Goal: Share content: Share content

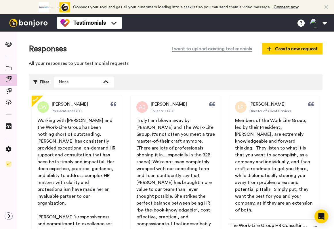
scroll to position [52, 0]
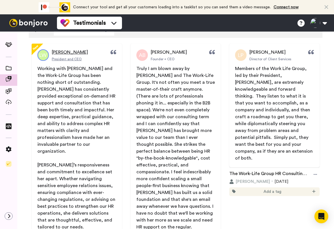
click at [61, 53] on span "Lewis Weaver" at bounding box center [70, 52] width 36 height 7
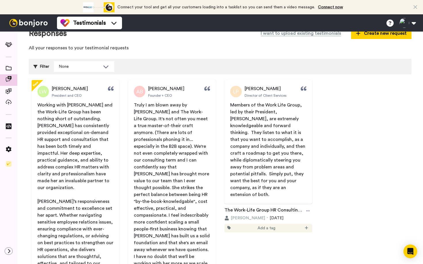
scroll to position [0, 0]
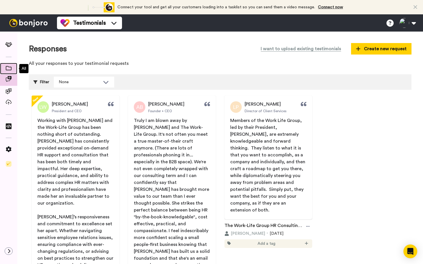
click at [4, 70] on span at bounding box center [8, 69] width 17 height 6
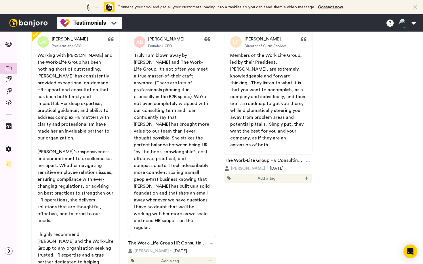
scroll to position [66, 0]
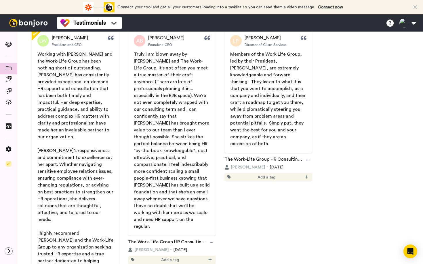
click at [417, 6] on icon at bounding box center [415, 7] width 4 height 6
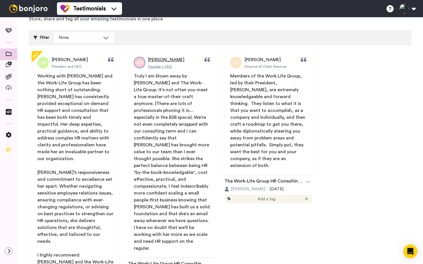
scroll to position [0, 0]
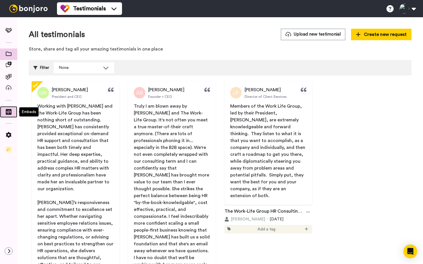
click at [7, 112] on icon at bounding box center [9, 112] width 6 height 6
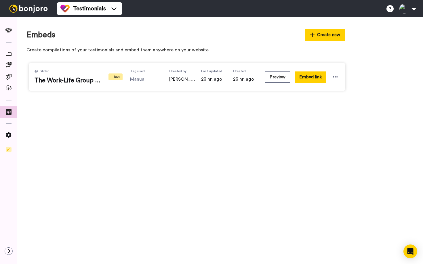
click at [339, 74] on div "Preview Embed link" at bounding box center [302, 77] width 74 height 16
click at [336, 77] on icon at bounding box center [335, 77] width 6 height 6
click at [8, 76] on icon at bounding box center [9, 77] width 6 height 6
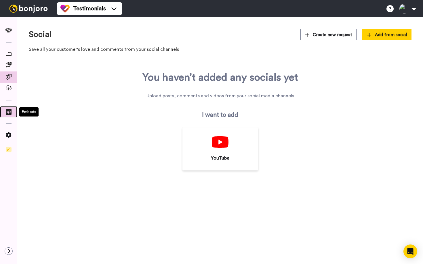
click at [9, 116] on span at bounding box center [8, 113] width 17 height 6
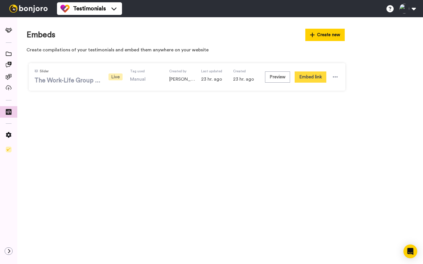
click at [96, 80] on span "The Work-Life Group Testimonials" at bounding box center [67, 80] width 66 height 9
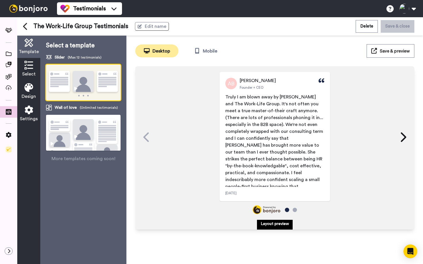
click at [29, 69] on icon at bounding box center [28, 65] width 9 height 9
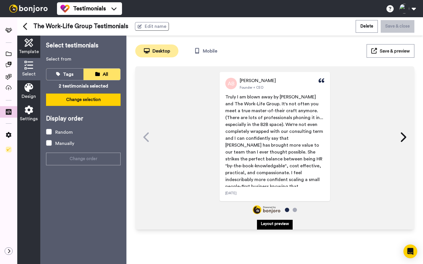
click at [79, 101] on button "Change selection" at bounding box center [83, 100] width 74 height 12
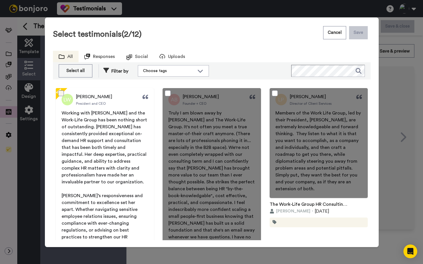
click at [59, 94] on span at bounding box center [61, 94] width 6 height 6
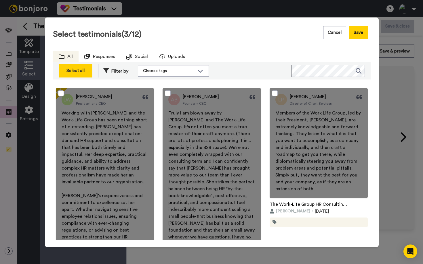
click at [77, 70] on div "Select all" at bounding box center [75, 71] width 27 height 7
click at [354, 34] on button "Save" at bounding box center [358, 32] width 19 height 13
